Goal: Find contact information: Find contact information

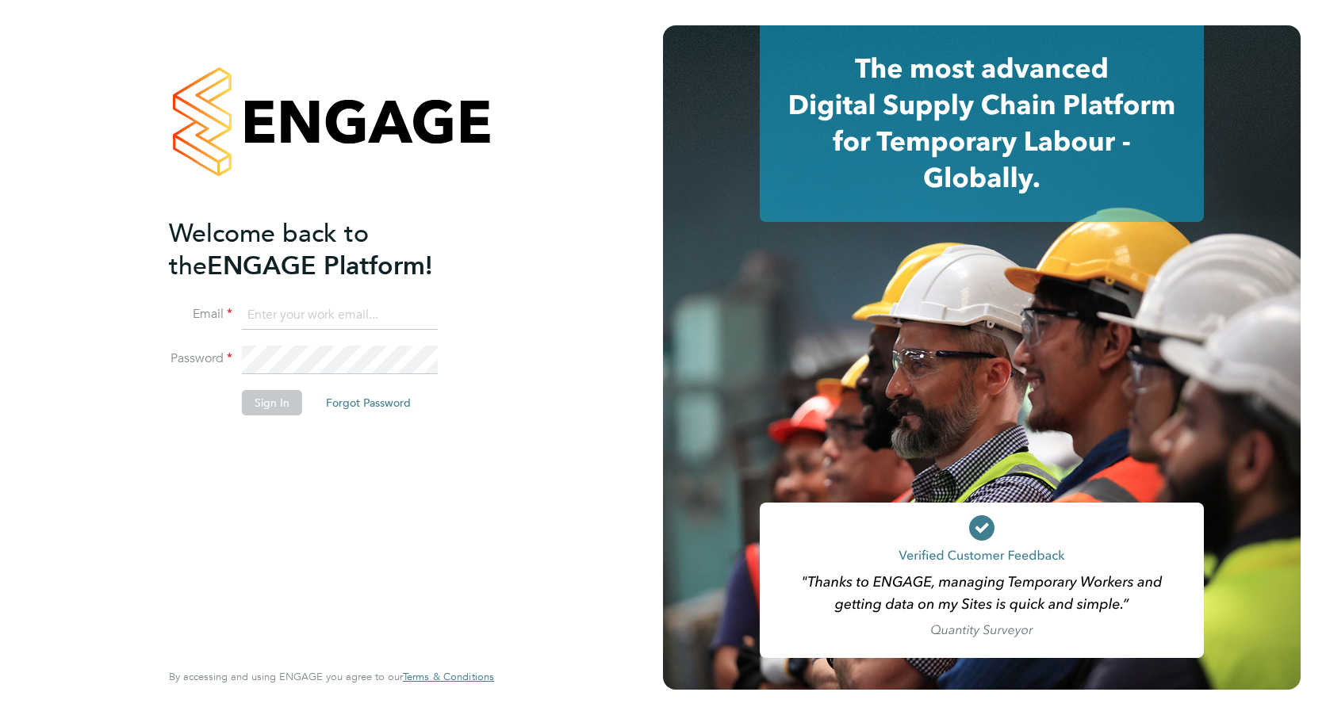
type input "[PERSON_NAME][EMAIL_ADDRESS][PERSON_NAME][DOMAIN_NAME]"
click at [266, 397] on button "Sign In" at bounding box center [272, 402] width 60 height 25
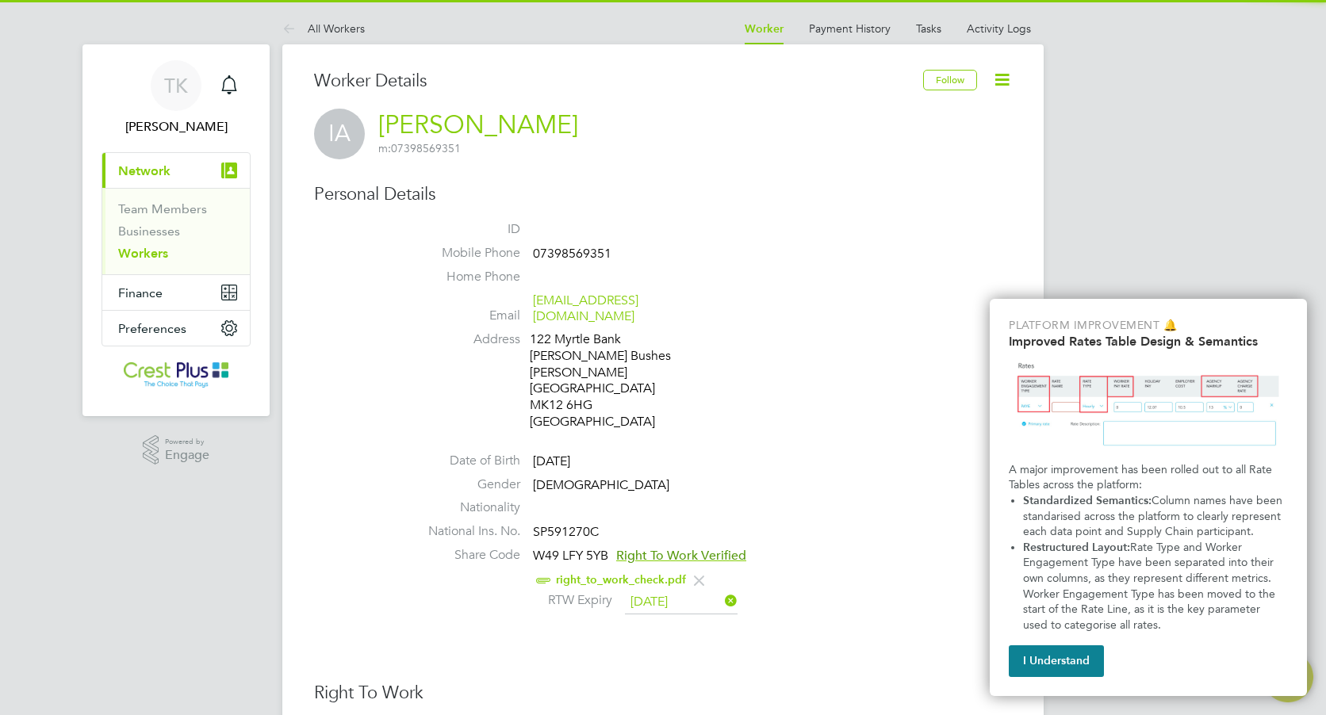
click at [562, 256] on span "07398569351" at bounding box center [572, 254] width 79 height 16
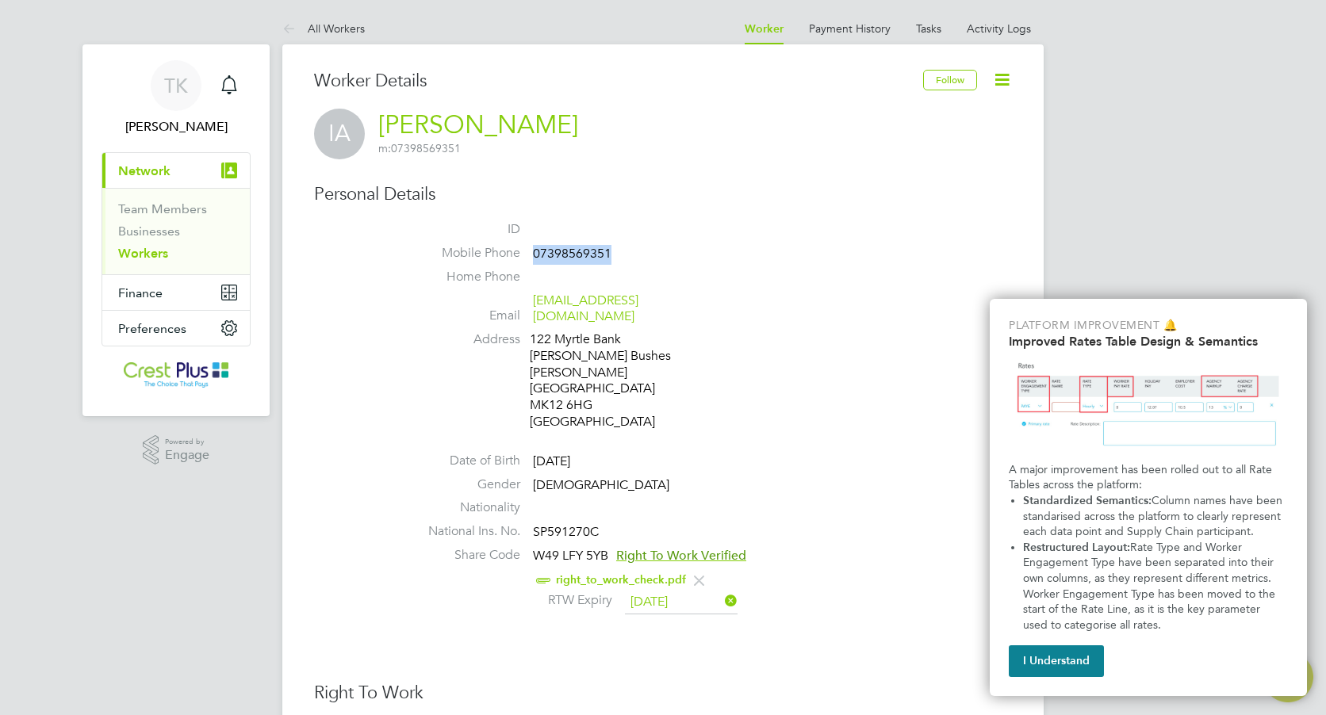
click at [562, 256] on span "07398569351" at bounding box center [572, 254] width 79 height 16
copy span "07398569351"
click at [1067, 660] on button "I Understand" at bounding box center [1056, 662] width 95 height 32
